Goal: Task Accomplishment & Management: Manage account settings

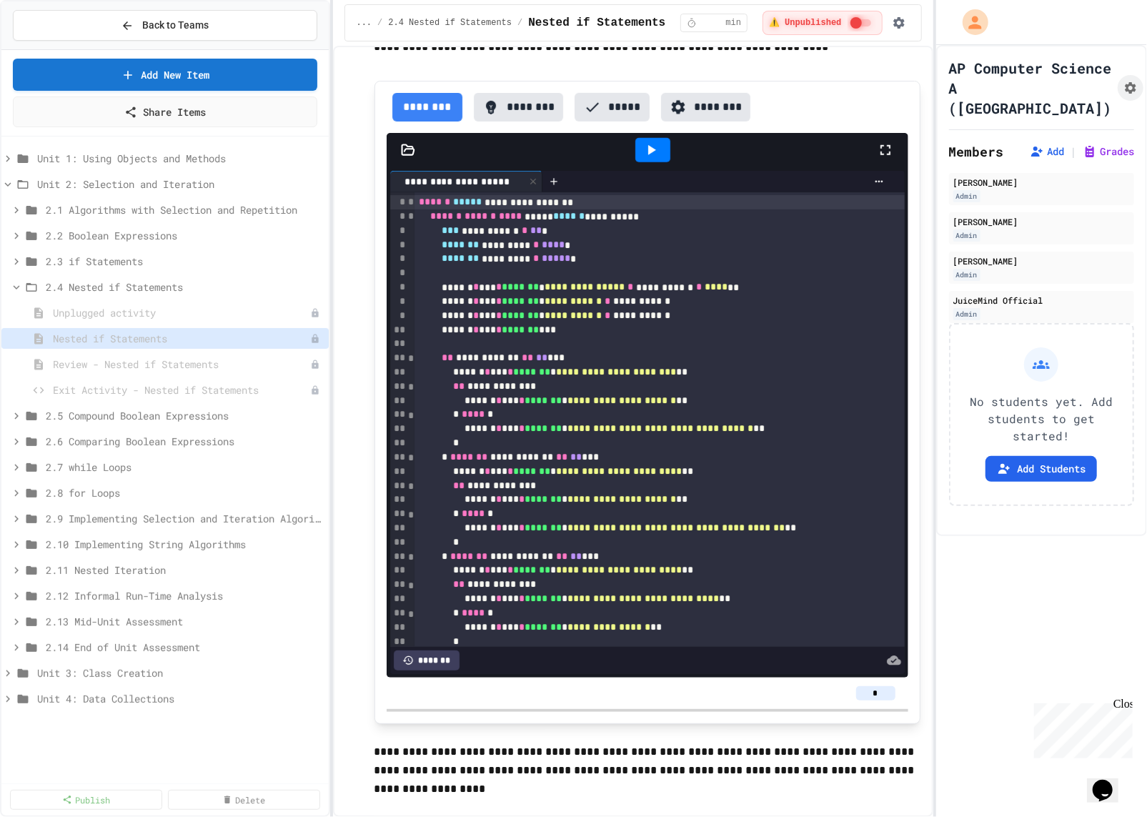
scroll to position [3910, 0]
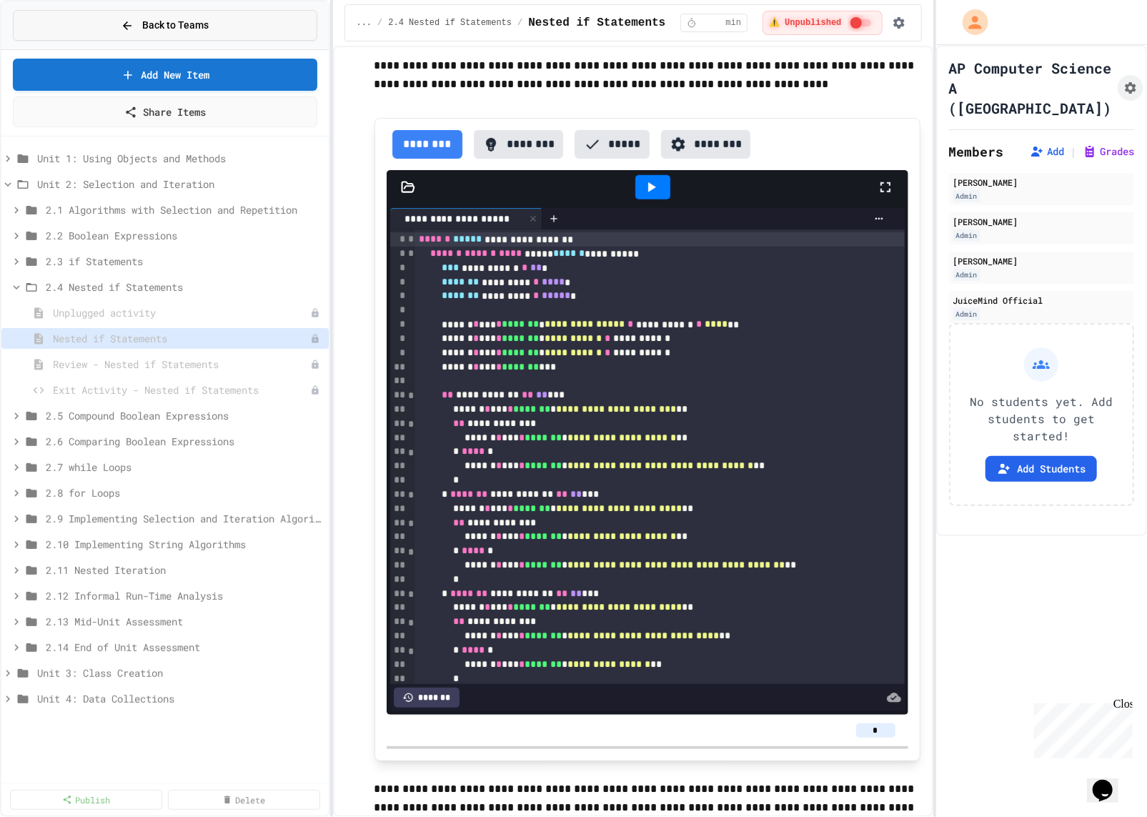
click at [180, 30] on span "Back to Teams" at bounding box center [175, 25] width 66 height 15
